Goal: Transaction & Acquisition: Book appointment/travel/reservation

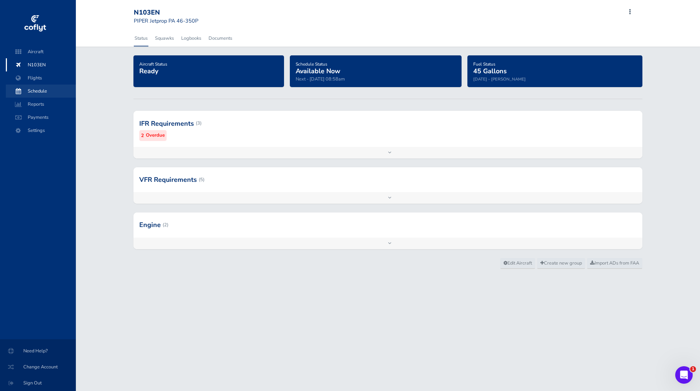
click at [35, 88] on span "Schedule" at bounding box center [40, 91] width 55 height 13
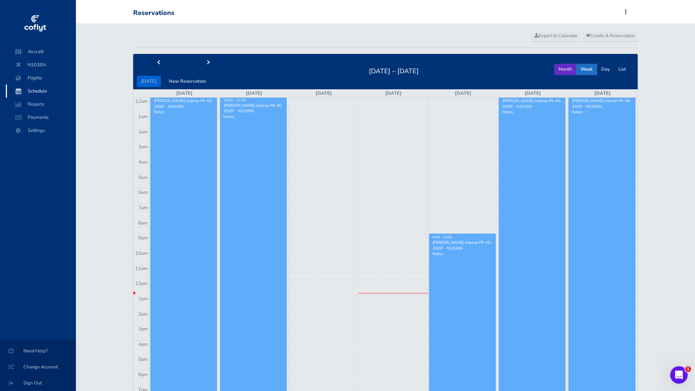
click at [569, 67] on button "Month" at bounding box center [565, 69] width 22 height 11
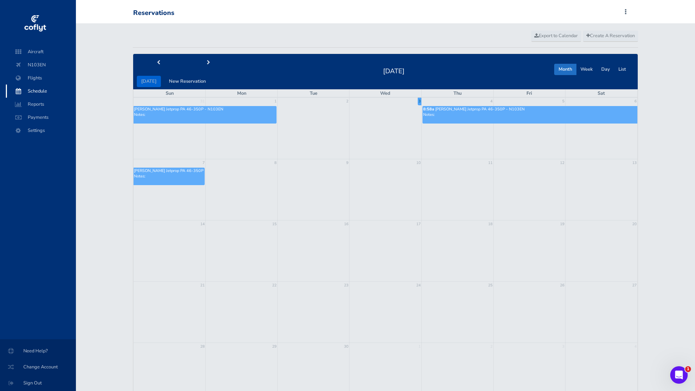
click at [495, 116] on p "Notes:" at bounding box center [530, 114] width 214 height 5
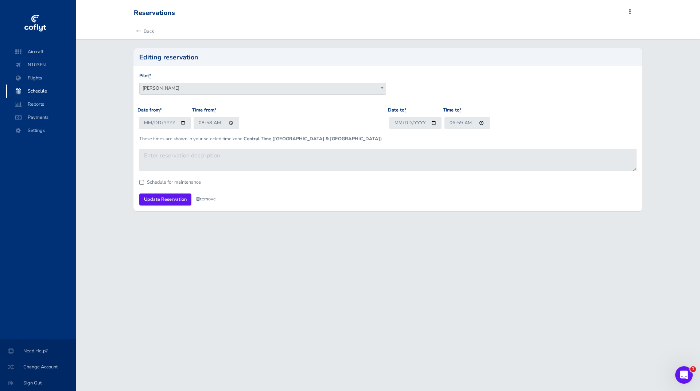
click at [204, 199] on link "remove" at bounding box center [206, 199] width 20 height 7
click at [209, 201] on link "Are you sure?" at bounding box center [213, 199] width 35 height 11
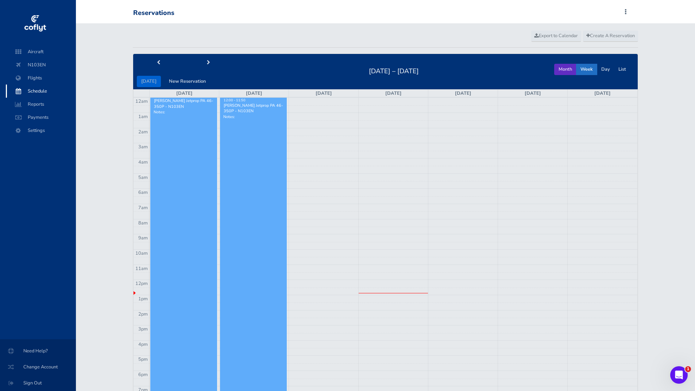
click at [565, 71] on button "Month" at bounding box center [565, 69] width 22 height 11
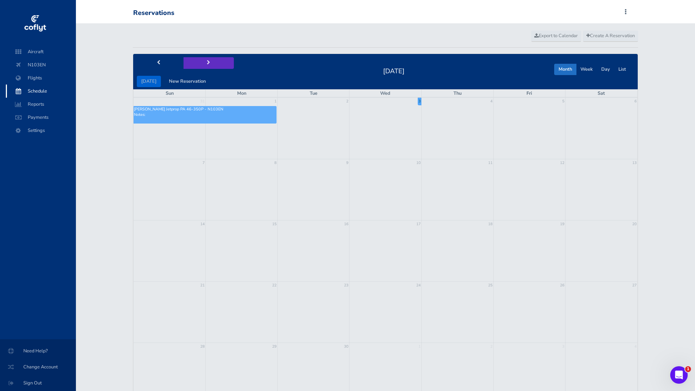
click at [203, 61] on button "next" at bounding box center [208, 62] width 50 height 11
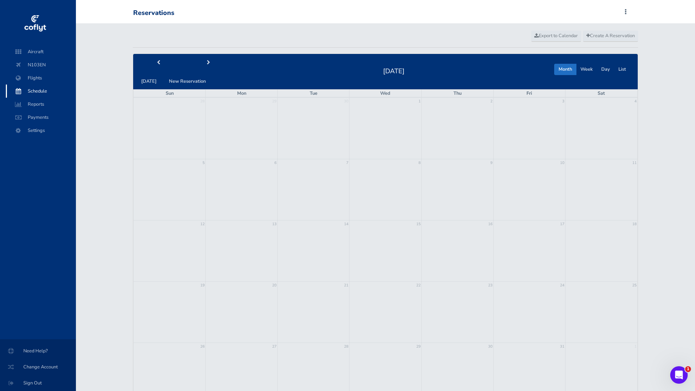
click at [404, 297] on td at bounding box center [385, 312] width 72 height 61
click at [616, 35] on span "Create A Reservation" at bounding box center [610, 35] width 48 height 7
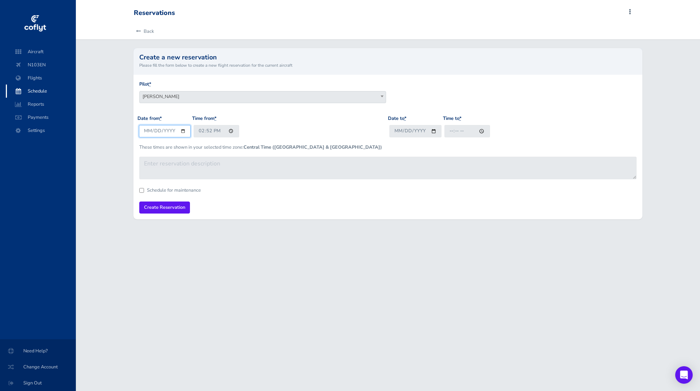
click at [183, 129] on input "2025-09-03" at bounding box center [165, 131] width 52 height 12
type input "2025-10-22"
click at [231, 128] on input "14:52" at bounding box center [217, 131] width 46 height 12
type input "15:00"
click at [288, 195] on form "Pilot * Ryan Rosso Kris Storkersen Kris Storkersen Date from * 2025-10-22 Time …" at bounding box center [388, 147] width 498 height 133
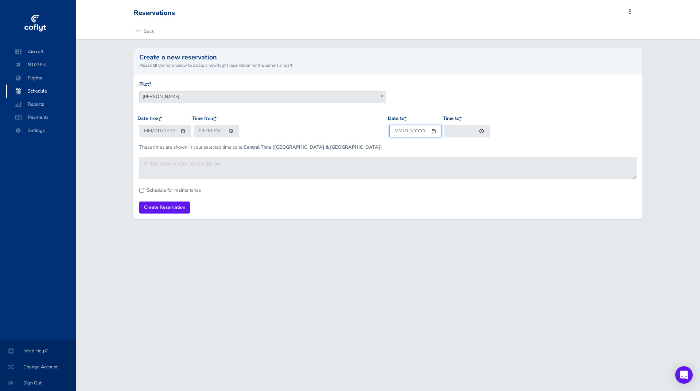
click at [430, 131] on input "Date to *" at bounding box center [415, 131] width 52 height 12
type input "2025-10-25"
click at [480, 129] on input "Time to *" at bounding box center [467, 131] width 46 height 12
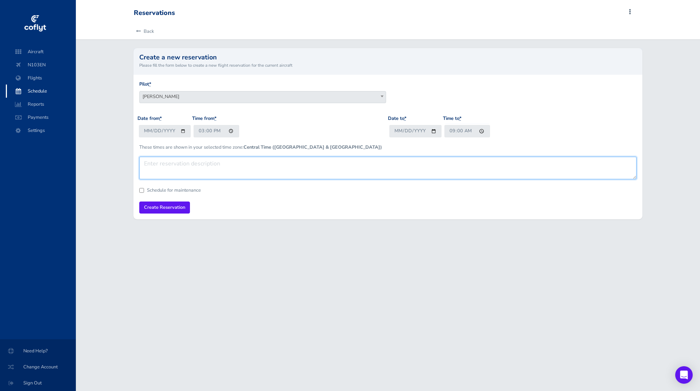
type input "09:00"
click at [180, 167] on textarea at bounding box center [388, 168] width 498 height 23
type textarea "Fly fishing with Emma"
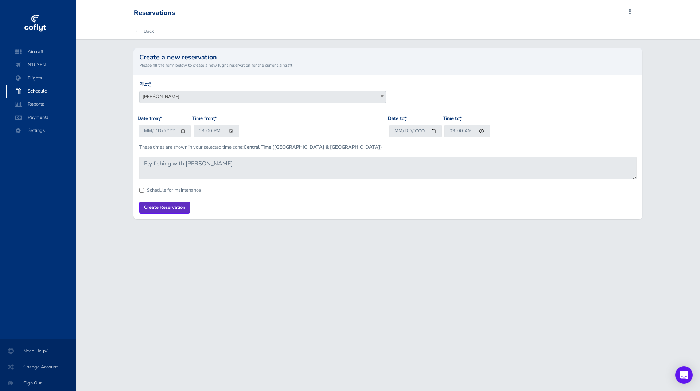
click at [157, 210] on input "Create Reservation" at bounding box center [164, 208] width 51 height 12
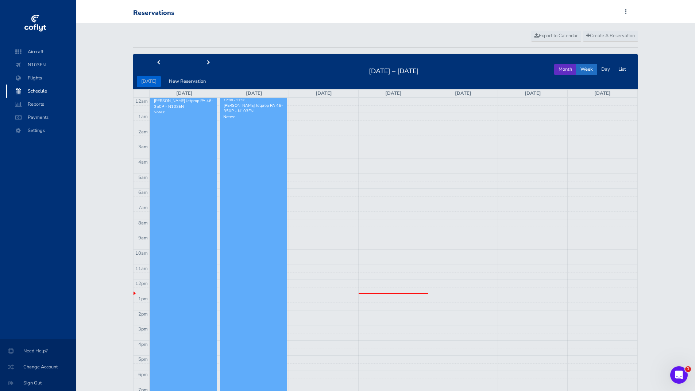
click at [569, 68] on button "Month" at bounding box center [565, 69] width 22 height 11
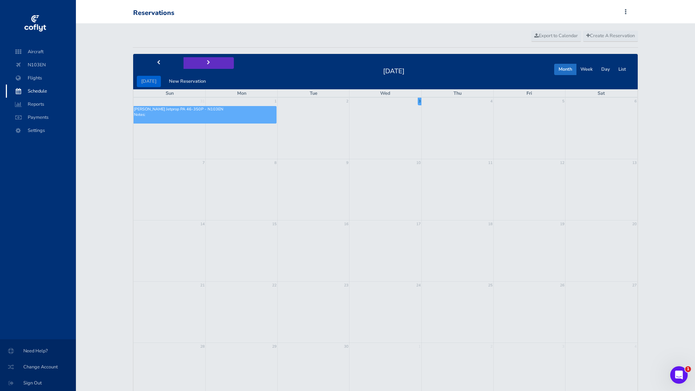
click at [206, 59] on button "next" at bounding box center [208, 62] width 50 height 11
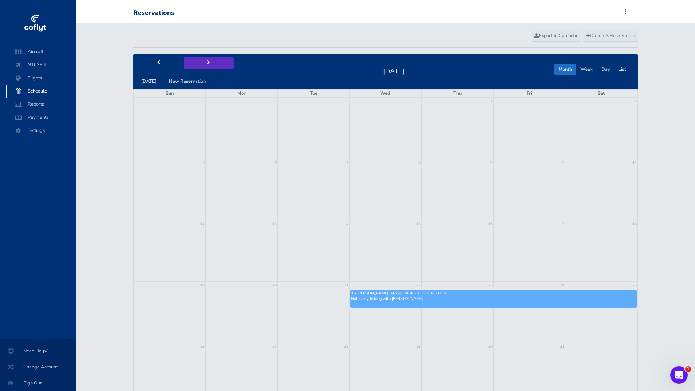
click at [206, 59] on button "next" at bounding box center [208, 62] width 50 height 11
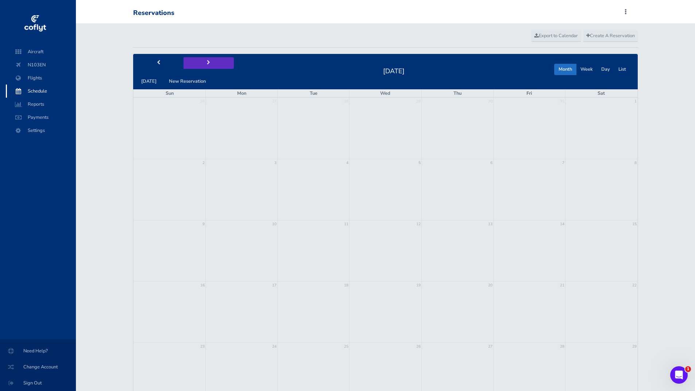
click at [206, 59] on button "next" at bounding box center [208, 62] width 50 height 11
click at [163, 63] on button "prev" at bounding box center [158, 62] width 50 height 11
